Goal: Task Accomplishment & Management: Complete application form

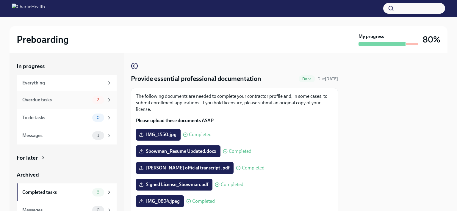
click at [56, 101] on div "Overdue tasks" at bounding box center [56, 100] width 68 height 7
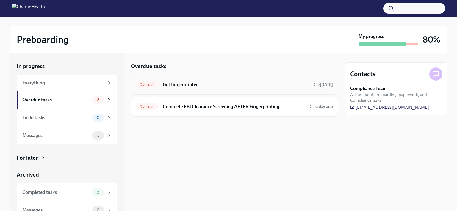
click at [213, 85] on h6 "Get fingerprinted" at bounding box center [235, 85] width 145 height 7
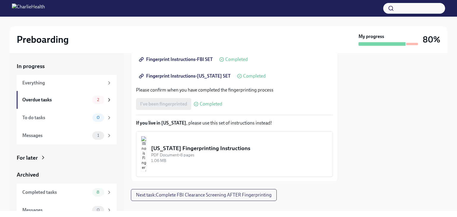
scroll to position [149, 0]
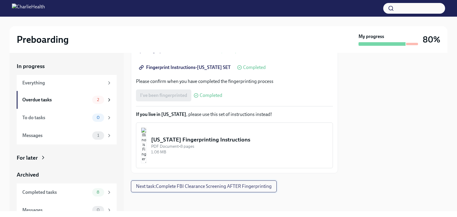
click at [257, 187] on span "Next task : Complete FBI Clearance Screening AFTER Fingerprinting" at bounding box center [204, 187] width 136 height 6
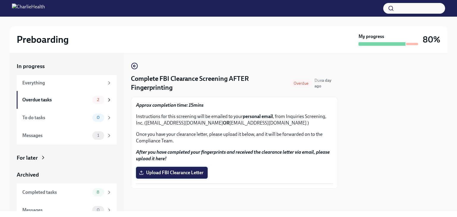
click at [197, 173] on span "Upload FBI Clearance Letter" at bounding box center [171, 173] width 63 height 6
click at [0, 0] on input "Upload FBI Clearance Letter" at bounding box center [0, 0] width 0 height 0
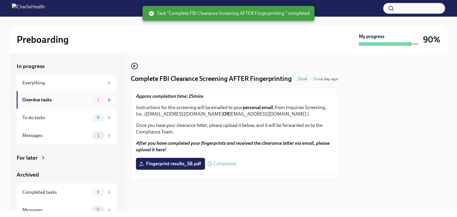
click at [76, 97] on div "Overdue tasks" at bounding box center [56, 100] width 68 height 7
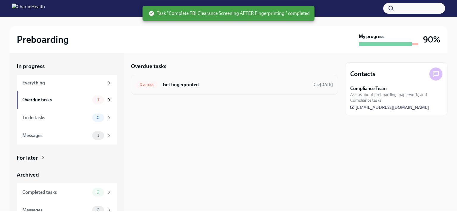
click at [187, 89] on div "Overdue Get fingerprinted Due [DATE]" at bounding box center [234, 85] width 197 height 10
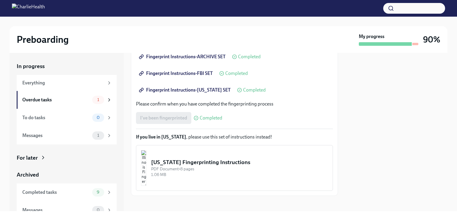
scroll to position [130, 0]
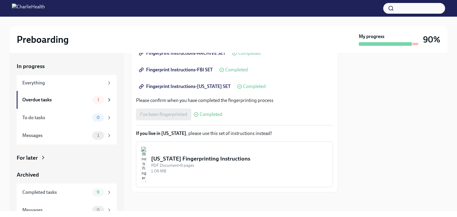
click at [283, 156] on div "[US_STATE] Fingerprinting Instructions" at bounding box center [239, 159] width 177 height 8
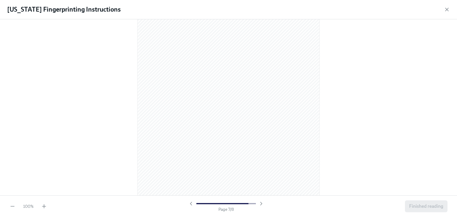
scroll to position [1756, 0]
click at [433, 206] on span "Finished reading" at bounding box center [426, 207] width 34 height 6
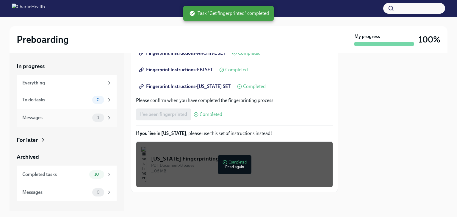
click at [90, 118] on div "Messages 1" at bounding box center [67, 118] width 90 height 8
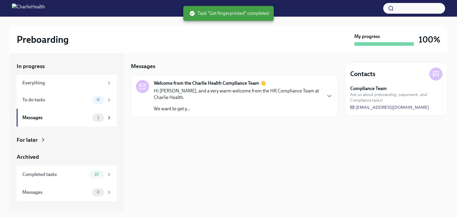
click at [207, 91] on p "Hi [PERSON_NAME], and a very warm welcome from the HR Compliance Team at Charli…" at bounding box center [237, 94] width 167 height 13
